Goal: Task Accomplishment & Management: Manage account settings

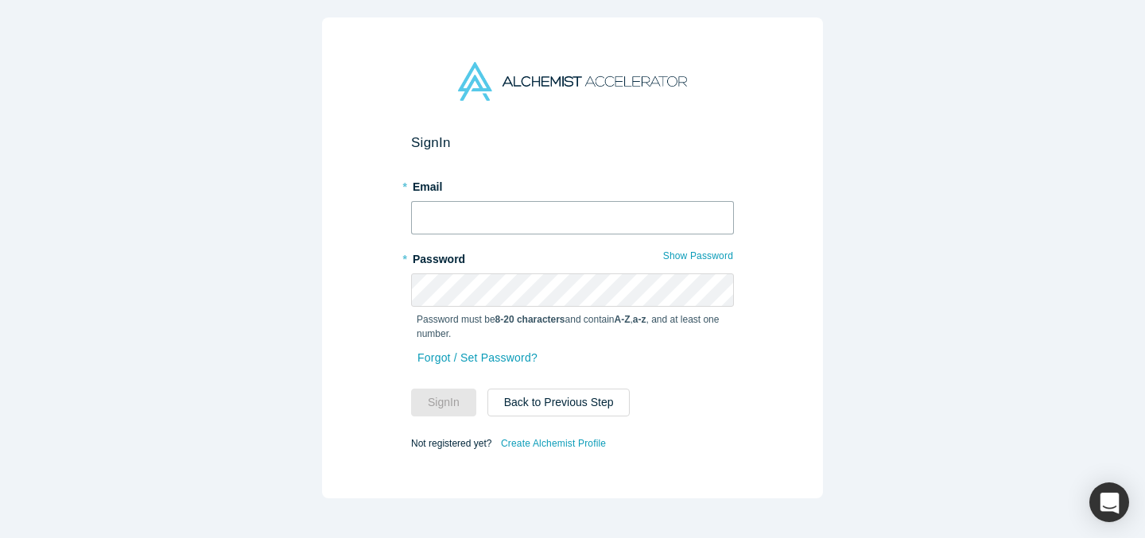
type input "[EMAIL_ADDRESS][DOMAIN_NAME]"
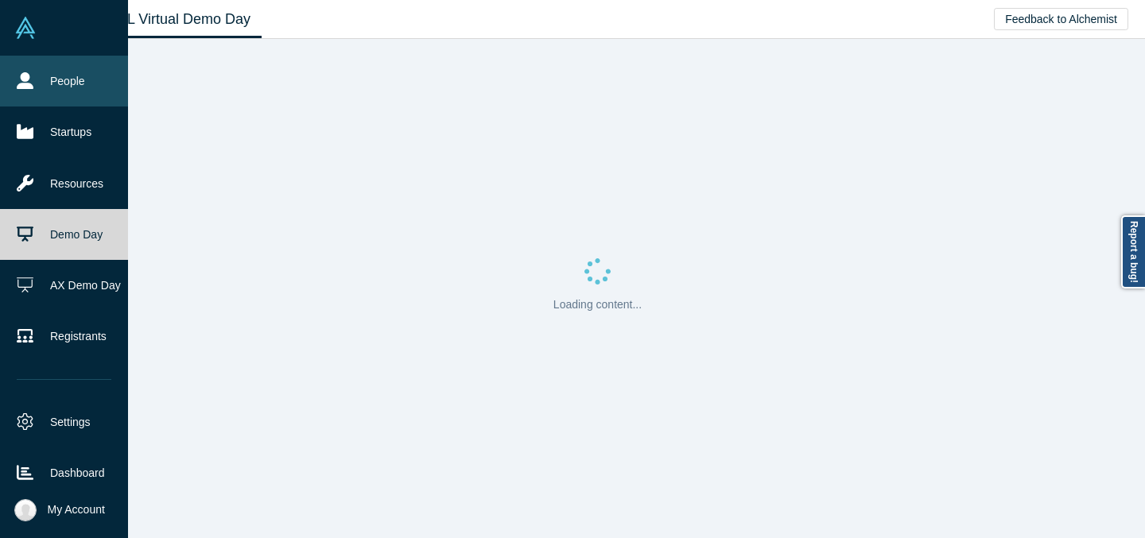
click at [18, 78] on icon at bounding box center [25, 80] width 17 height 17
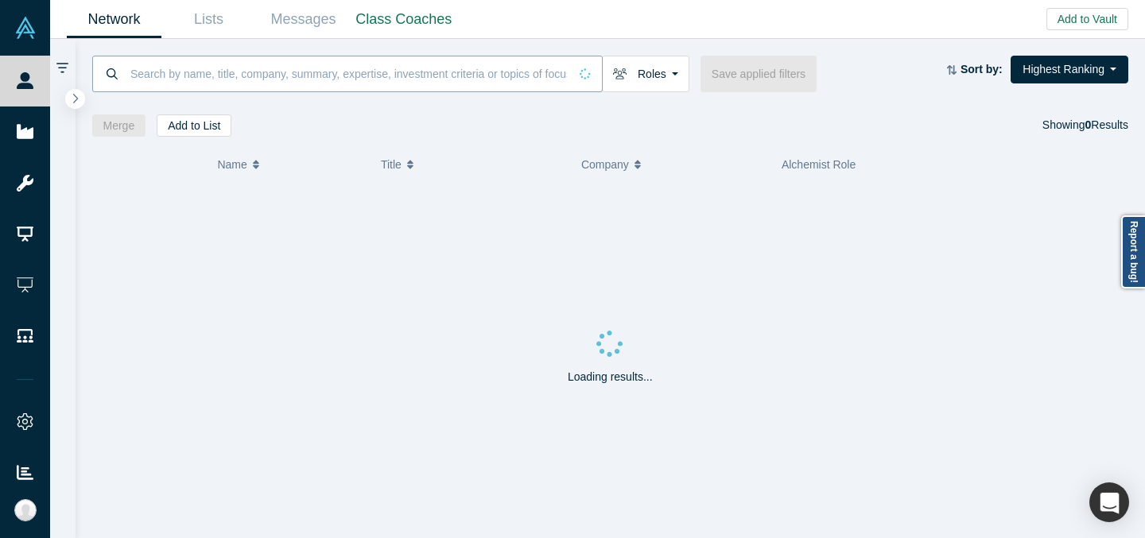
click at [363, 85] on input at bounding box center [349, 73] width 440 height 37
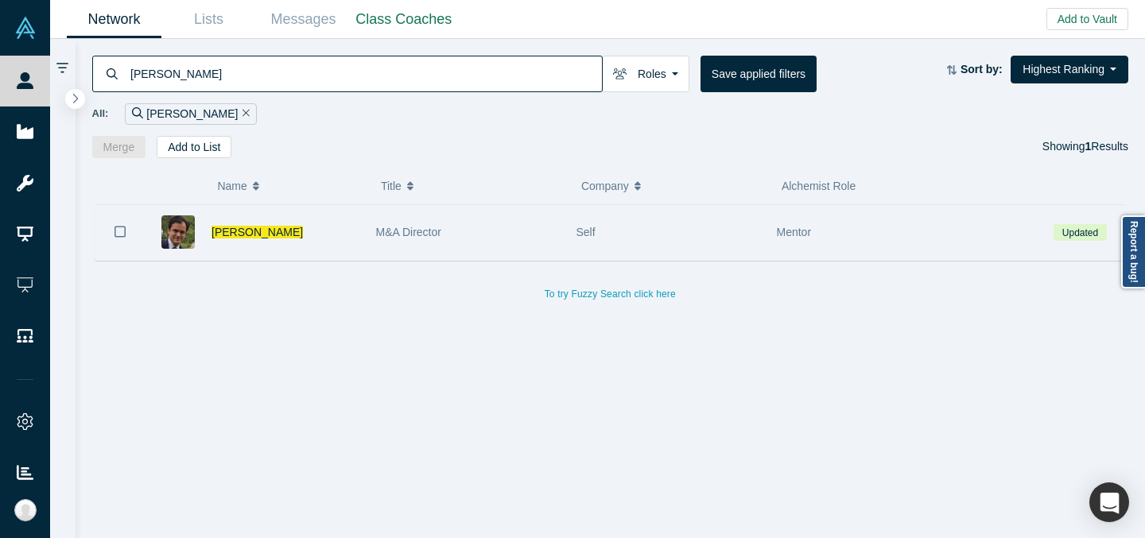
type input "[PERSON_NAME]"
click at [548, 231] on div "M&A Director" at bounding box center [468, 232] width 184 height 55
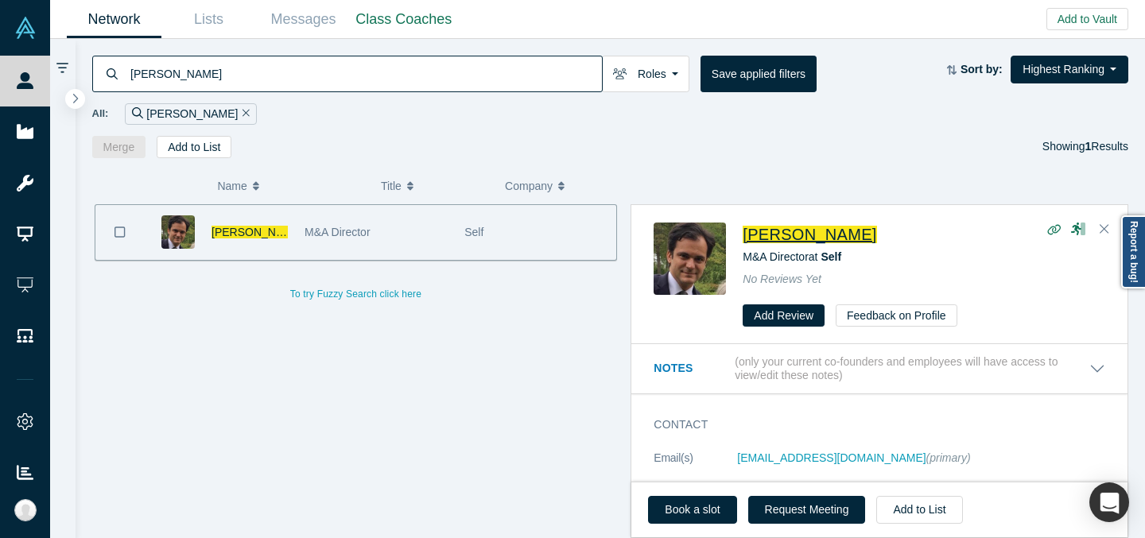
click at [812, 231] on span "[PERSON_NAME]" at bounding box center [810, 234] width 134 height 17
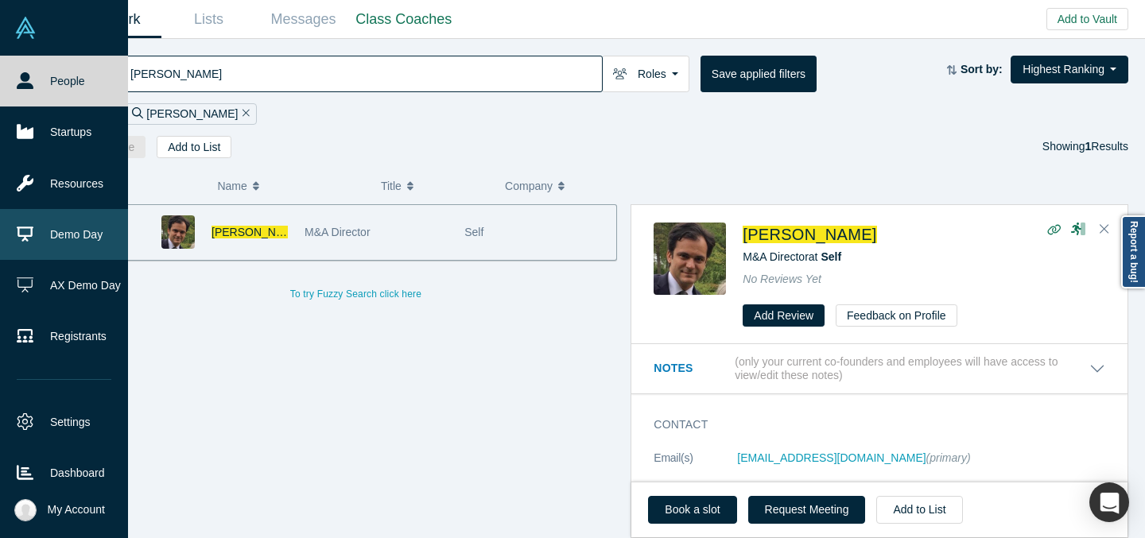
click at [6, 226] on link "Demo Day" at bounding box center [64, 234] width 128 height 51
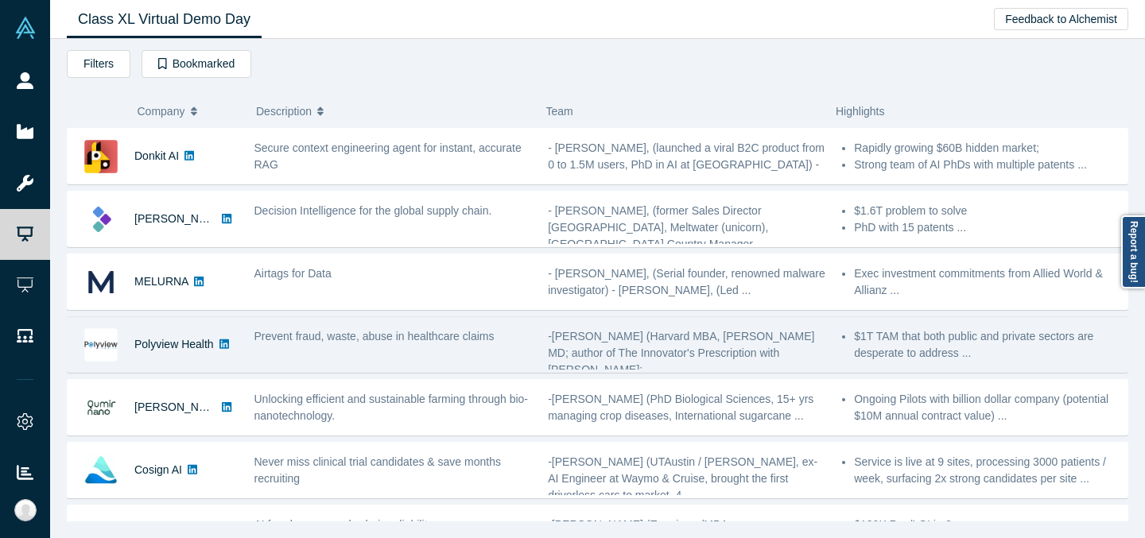
click at [293, 330] on span "Prevent fraud, waste, abuse in healthcare claims" at bounding box center [375, 336] width 240 height 13
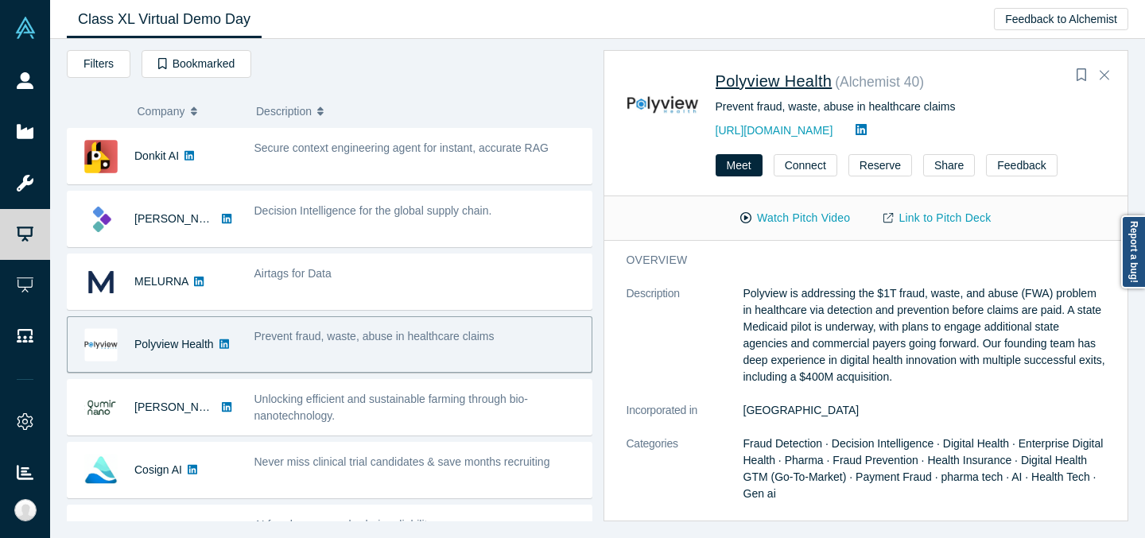
click at [806, 82] on span "Polyview Health" at bounding box center [774, 80] width 117 height 17
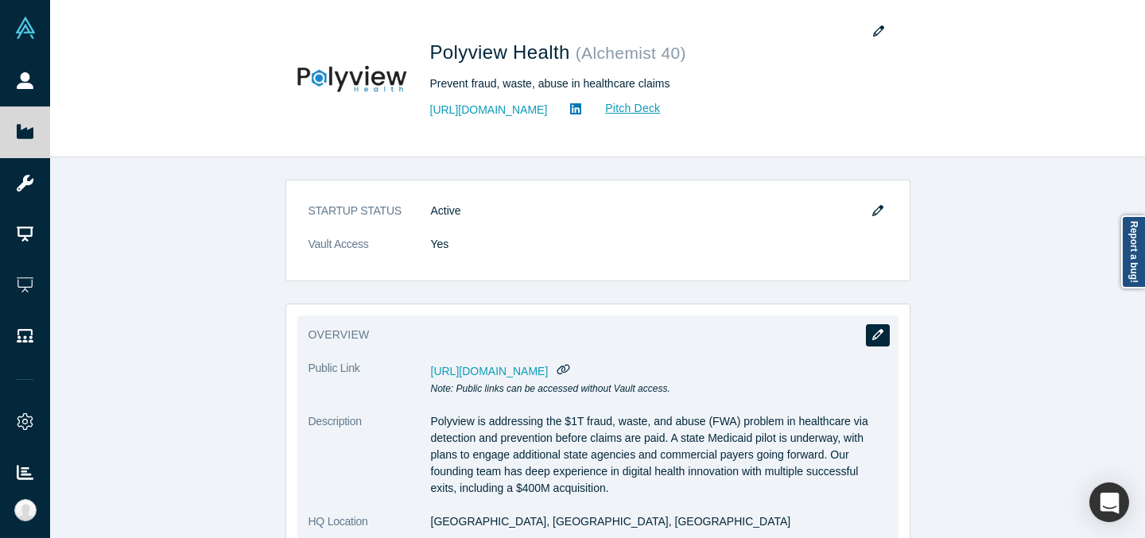
click at [876, 342] on button "button" at bounding box center [878, 335] width 24 height 22
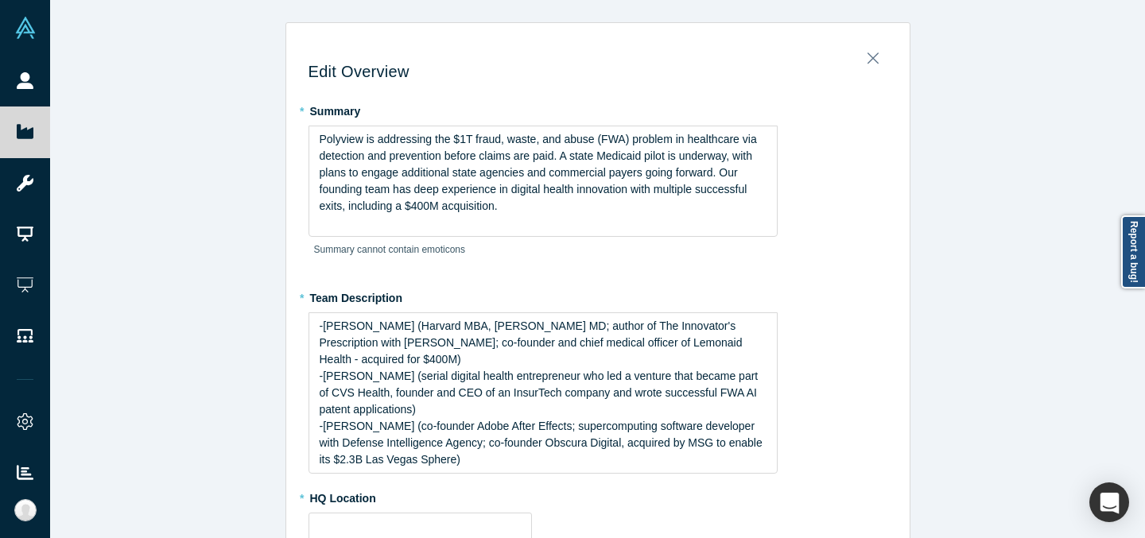
type input "[GEOGRAPHIC_DATA], [GEOGRAPHIC_DATA], [GEOGRAPHIC_DATA]"
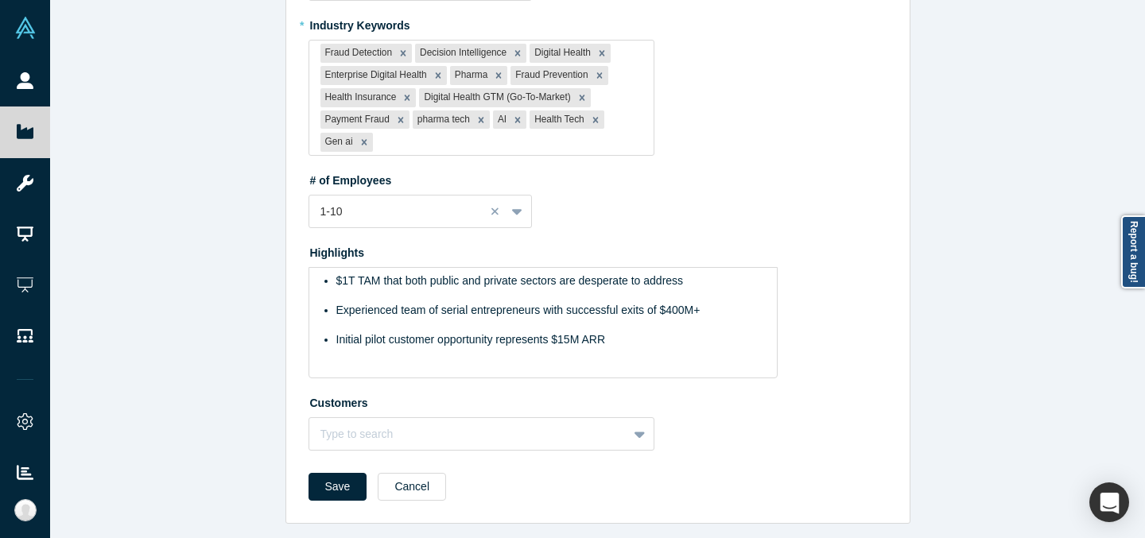
scroll to position [626, 0]
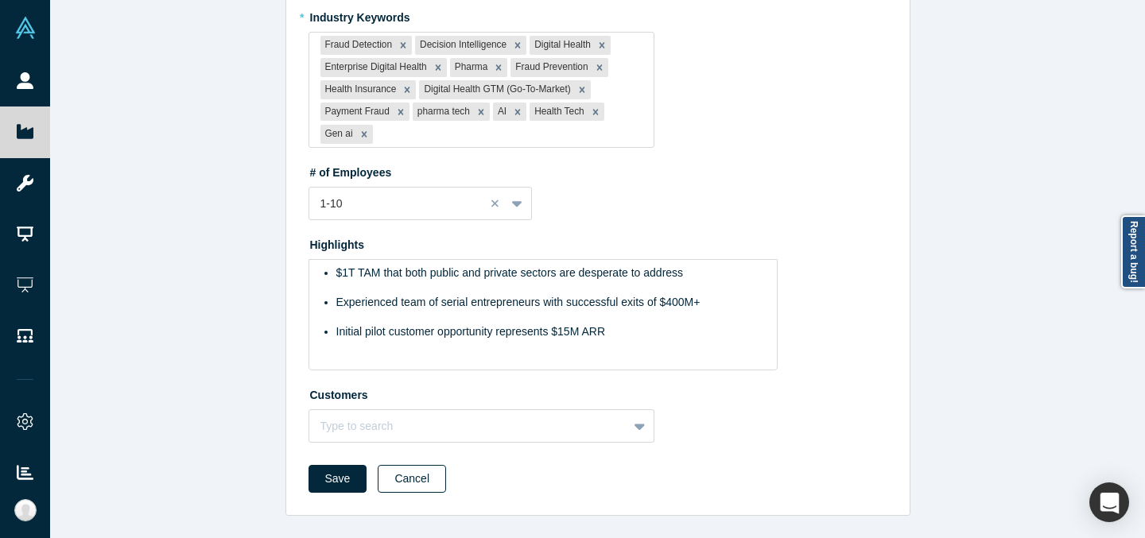
click at [424, 485] on button "Cancel" at bounding box center [412, 479] width 68 height 28
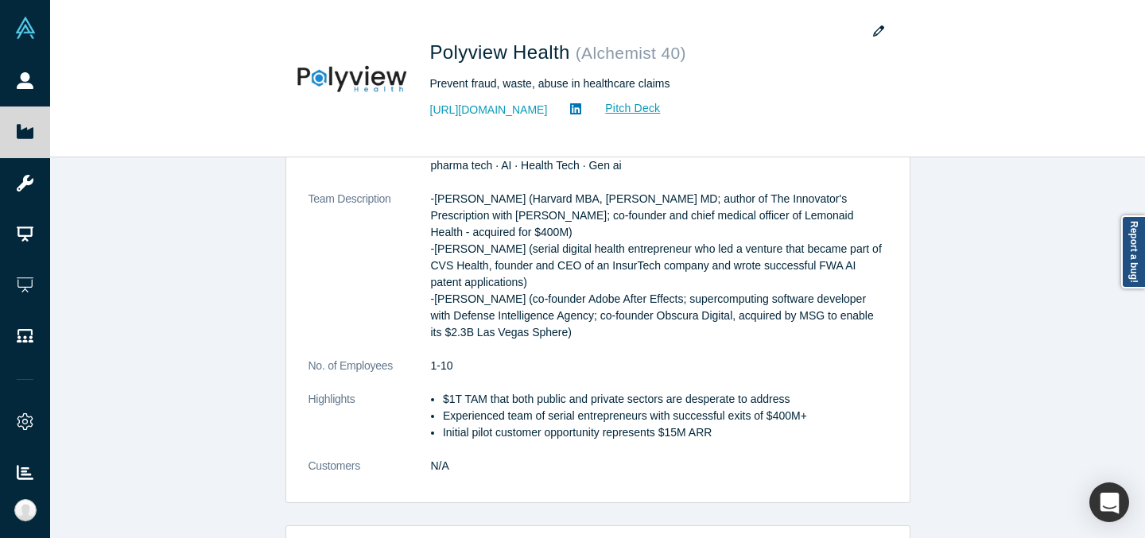
scroll to position [0, 0]
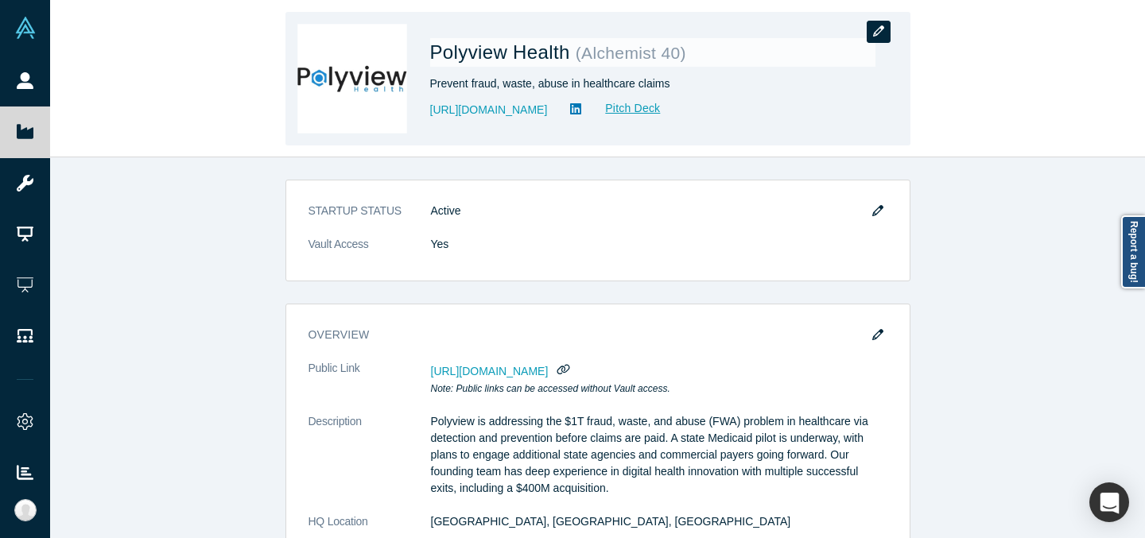
click at [878, 25] on icon "button" at bounding box center [878, 30] width 11 height 11
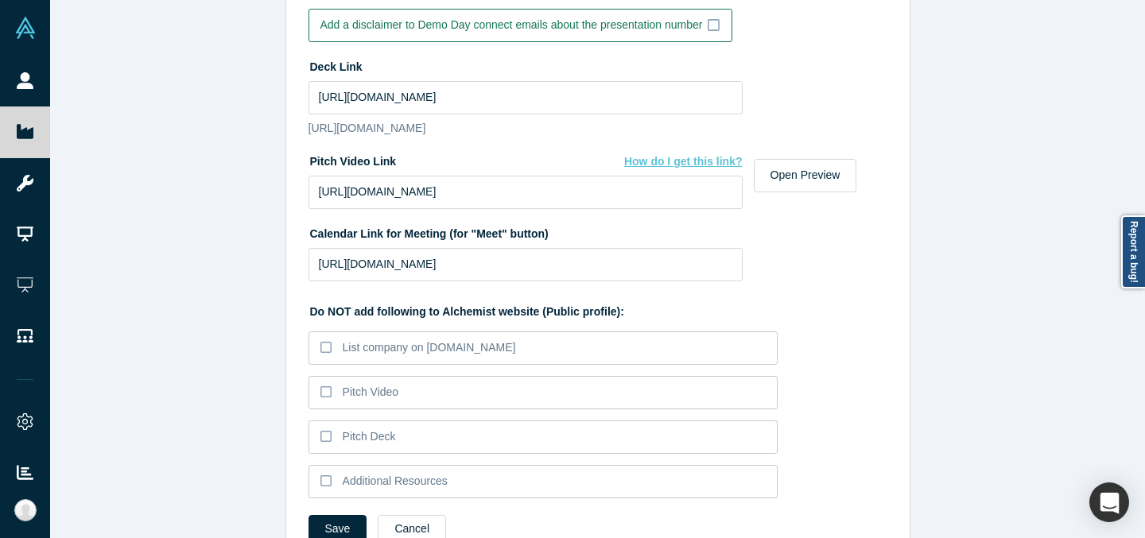
scroll to position [1444, 0]
click at [532, 281] on input "[URL][DOMAIN_NAME]" at bounding box center [526, 263] width 434 height 33
paste input "[DOMAIN_NAME][URL]"
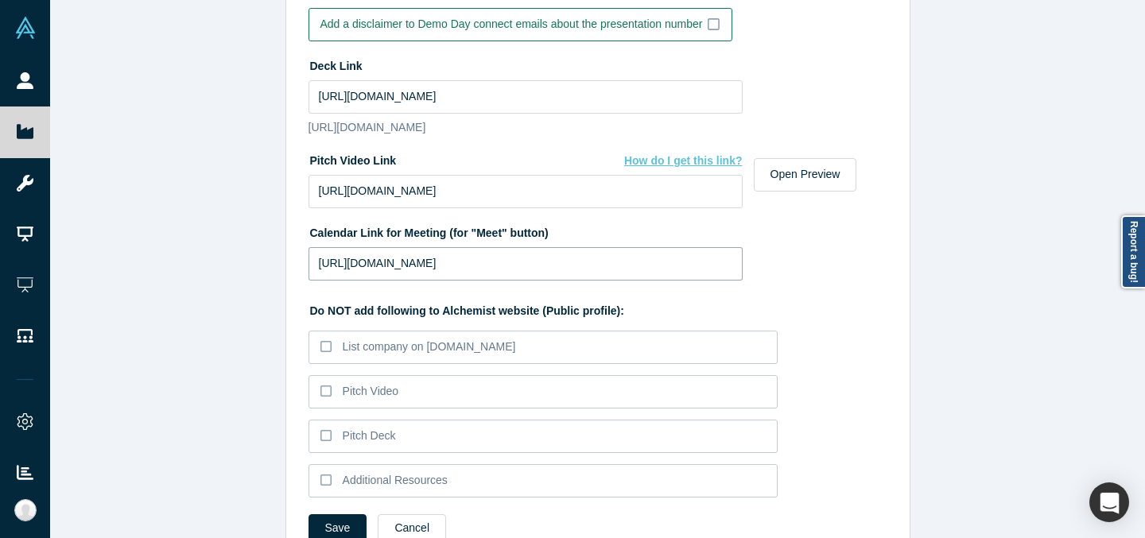
type input "[URL][DOMAIN_NAME]"
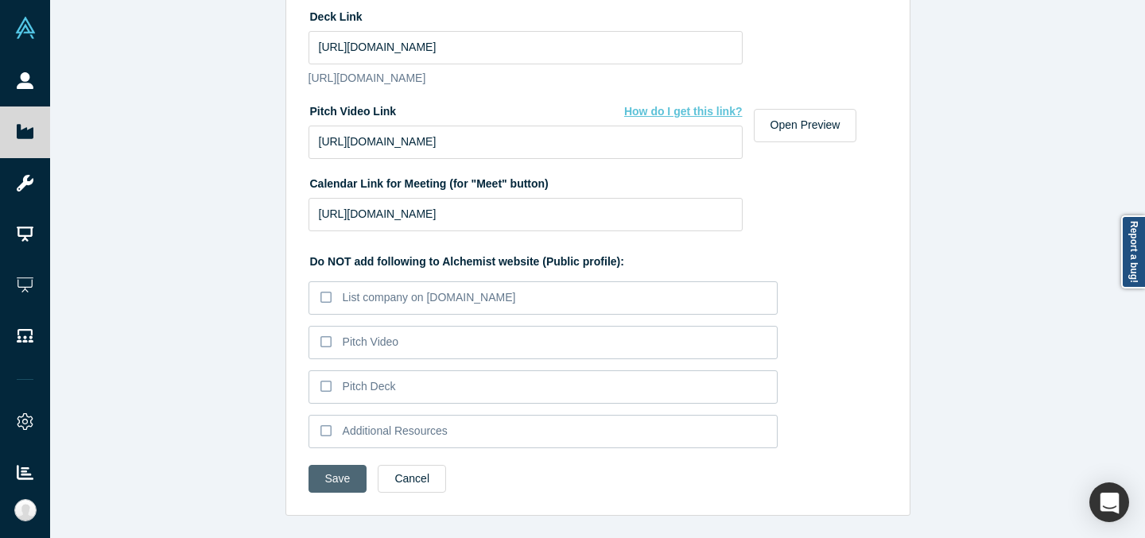
click at [332, 474] on button "Save" at bounding box center [338, 479] width 59 height 28
